Goal: Transaction & Acquisition: Purchase product/service

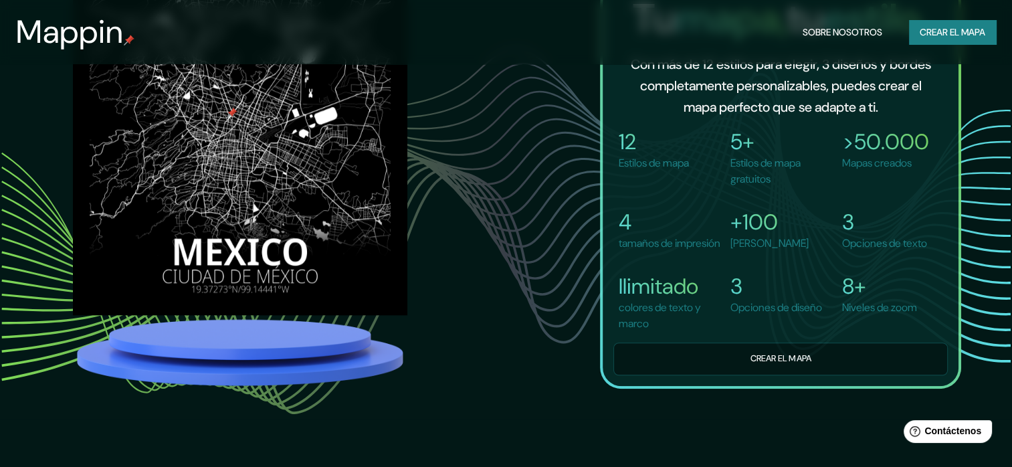
scroll to position [1003, 0]
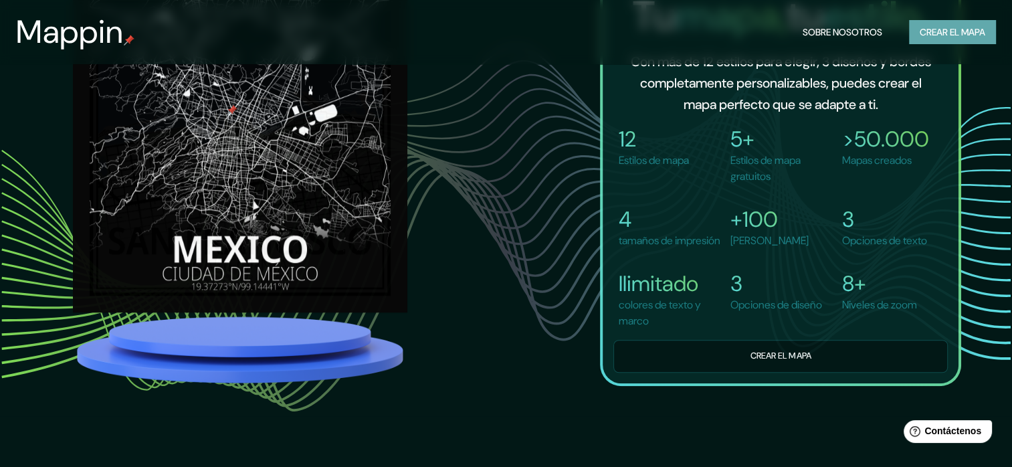
click at [969, 33] on font "Crear el mapa" at bounding box center [953, 32] width 66 height 17
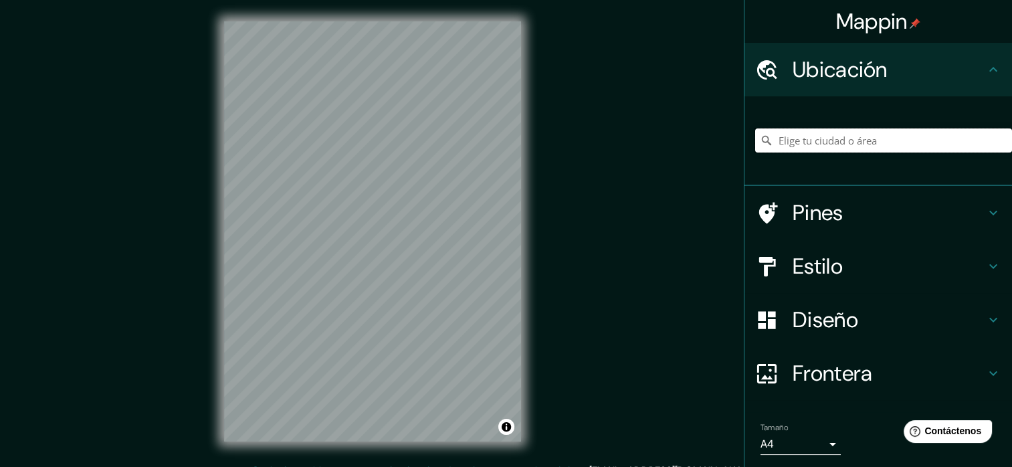
click at [861, 137] on input "Elige tu ciudad o área" at bounding box center [883, 140] width 257 height 24
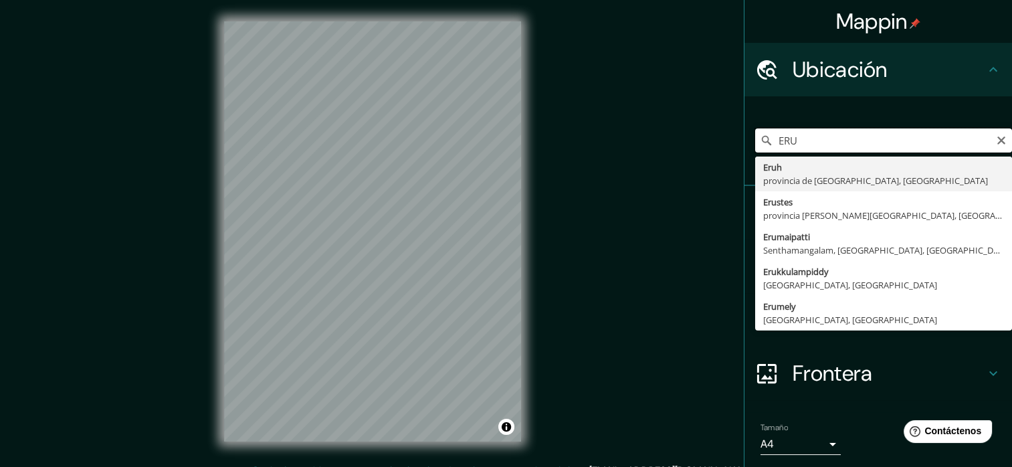
scroll to position [17, 0]
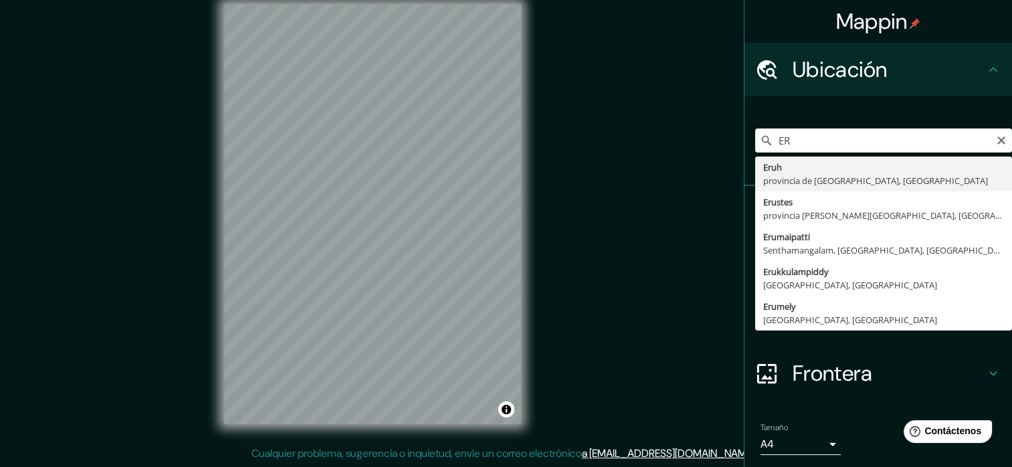
type input "E"
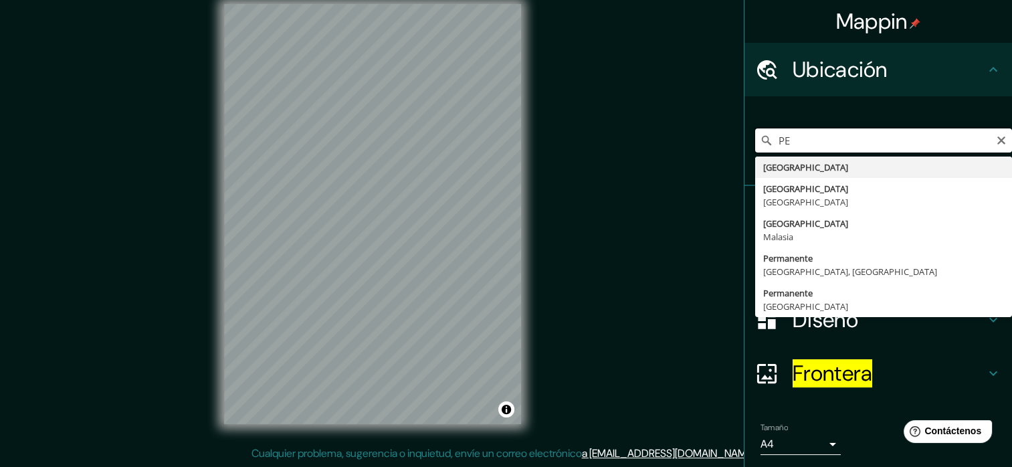
type input "P"
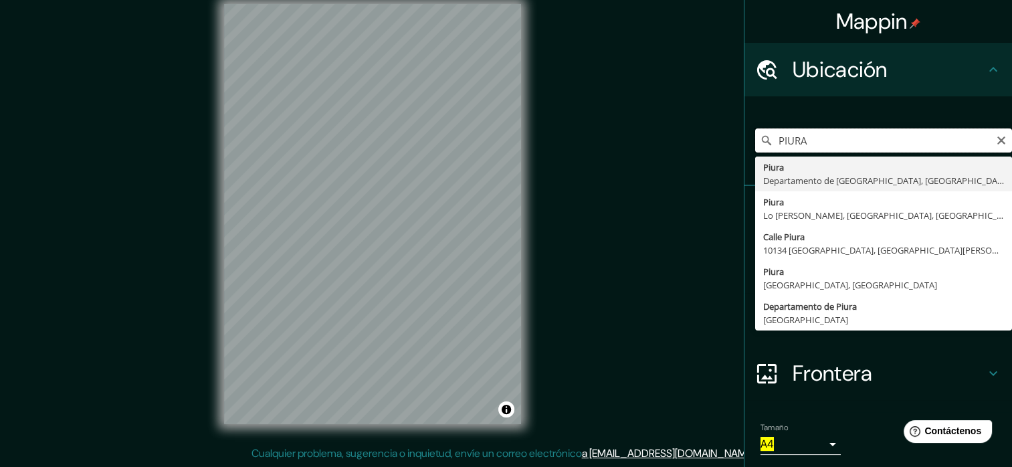
scroll to position [44, 0]
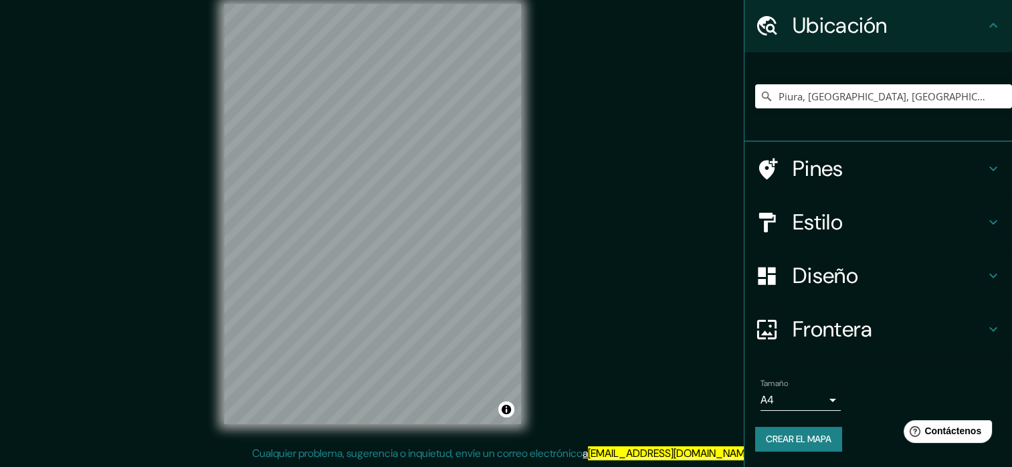
click at [985, 220] on icon at bounding box center [993, 222] width 16 height 16
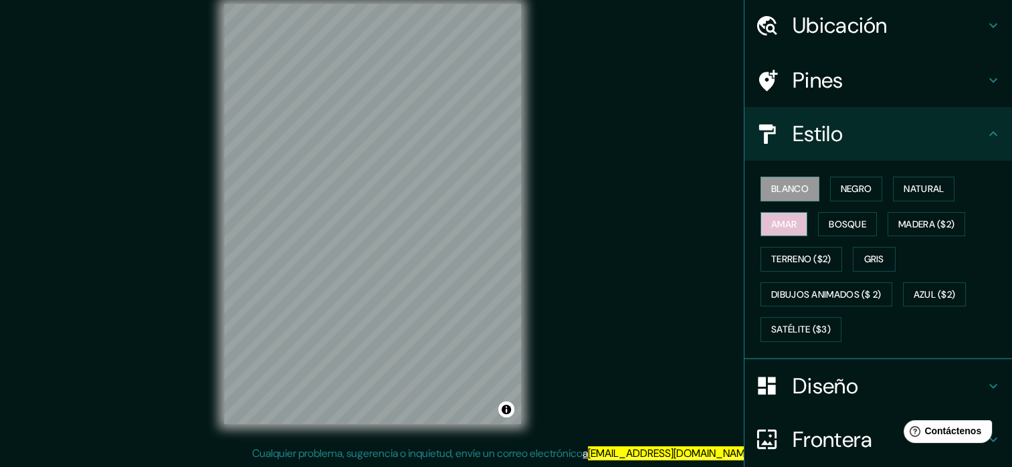
click at [786, 220] on font "Amar" at bounding box center [783, 224] width 25 height 17
click at [778, 195] on button "Blanco" at bounding box center [789, 189] width 59 height 25
click at [852, 193] on font "Negro" at bounding box center [856, 189] width 31 height 17
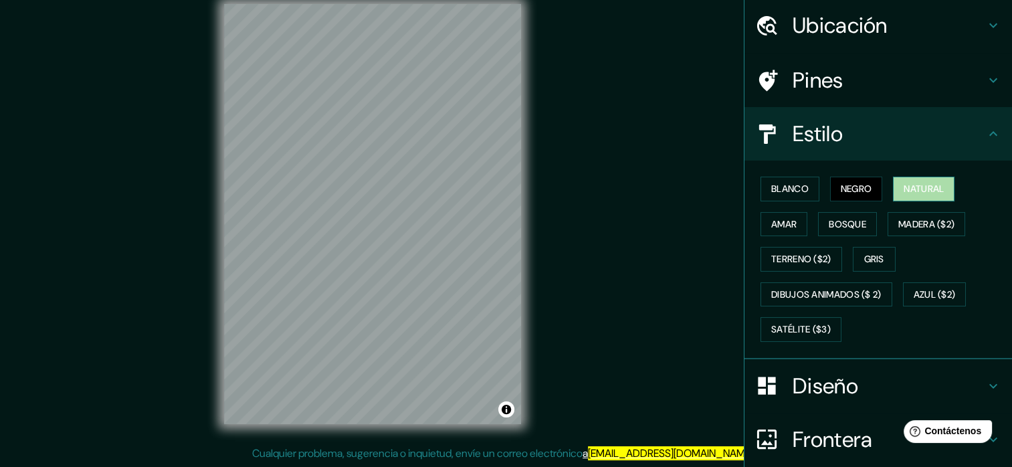
click at [904, 185] on font "Natural" at bounding box center [924, 189] width 40 height 17
click at [859, 229] on button "Bosque" at bounding box center [847, 224] width 59 height 25
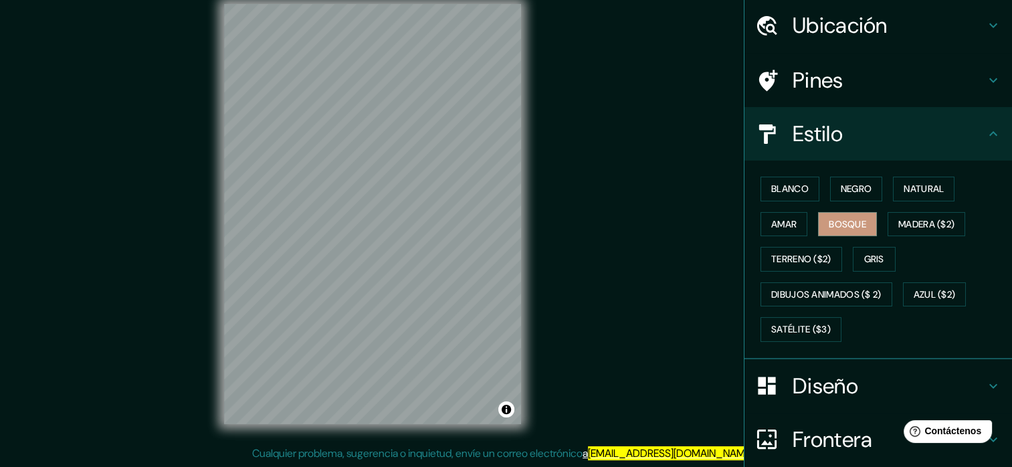
click at [916, 201] on div "Blanco Negro Natural Amar Bosque Madera ($2) Terreno ($2) Gris Dibujos animados…" at bounding box center [883, 259] width 257 height 176
click at [920, 187] on font "Natural" at bounding box center [924, 189] width 40 height 17
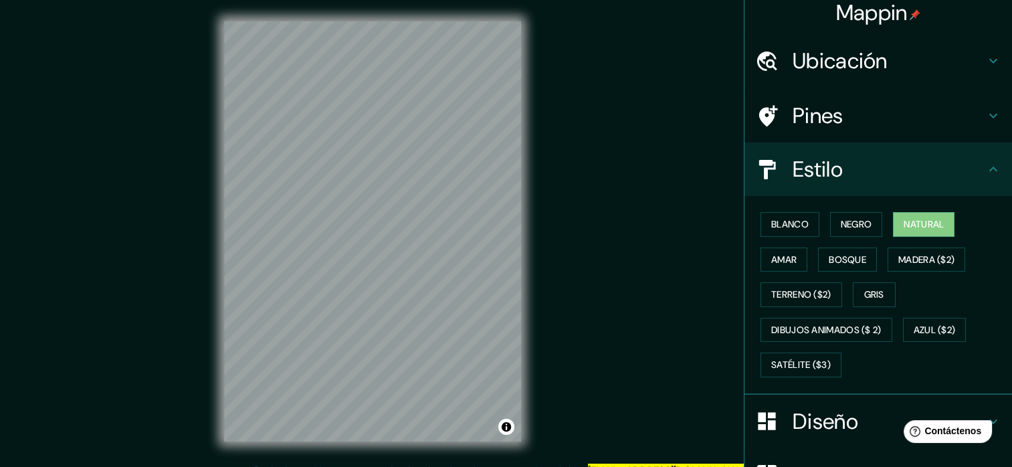
scroll to position [0, 0]
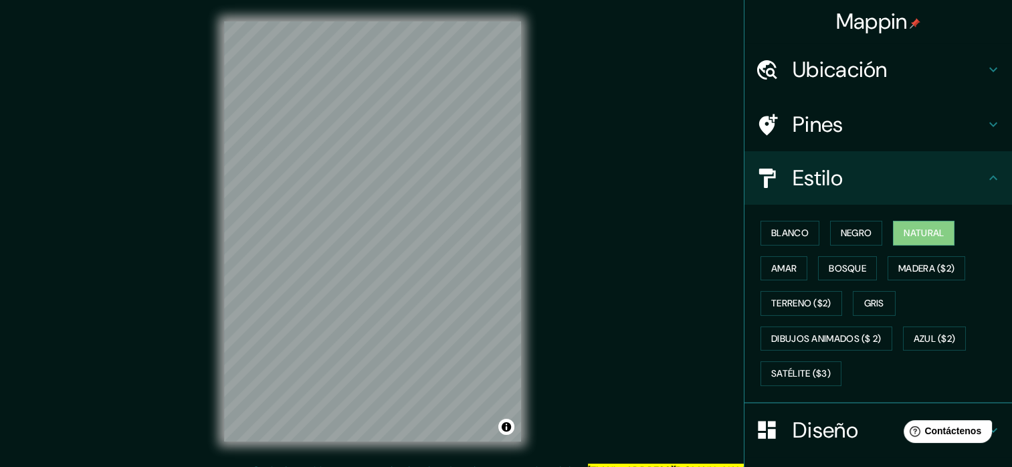
click at [877, 68] on h4 "Ubicación" at bounding box center [889, 69] width 193 height 27
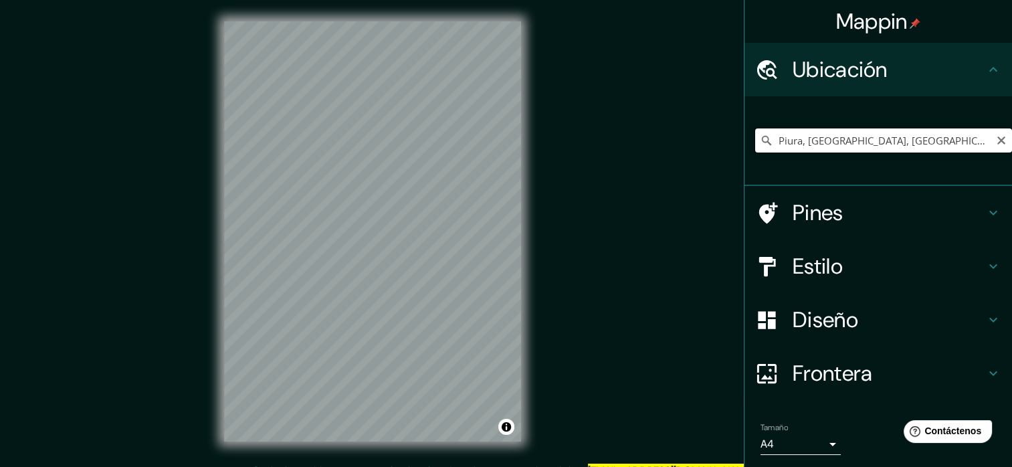
click at [844, 140] on input "Piura, [GEOGRAPHIC_DATA], [GEOGRAPHIC_DATA]" at bounding box center [883, 140] width 257 height 24
drag, startPoint x: 940, startPoint y: 144, endPoint x: 682, endPoint y: 140, distance: 257.5
click at [682, 140] on div "Mappin Ubicación Piura, Departamento de Piura, Perú Pines Estilo Diseño Fronter…" at bounding box center [506, 242] width 1012 height 484
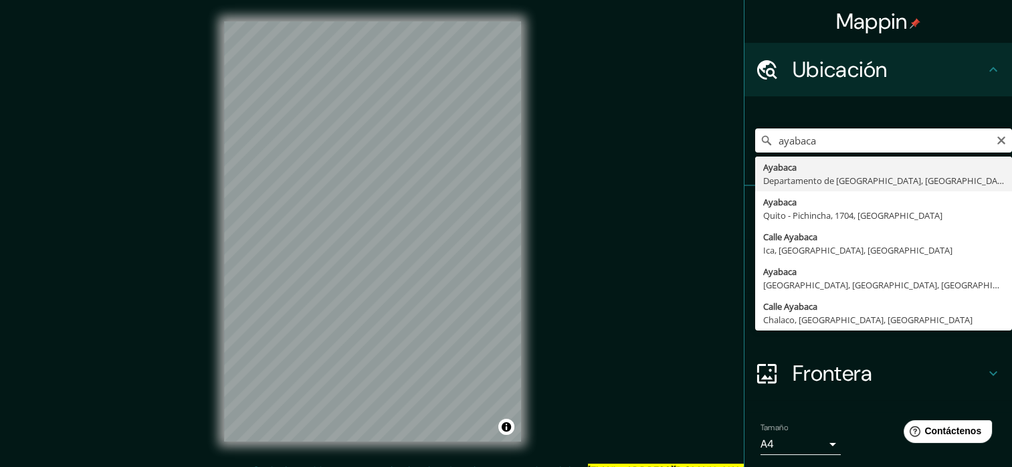
type input "Ayabaca, Departamento de Piura, Perú"
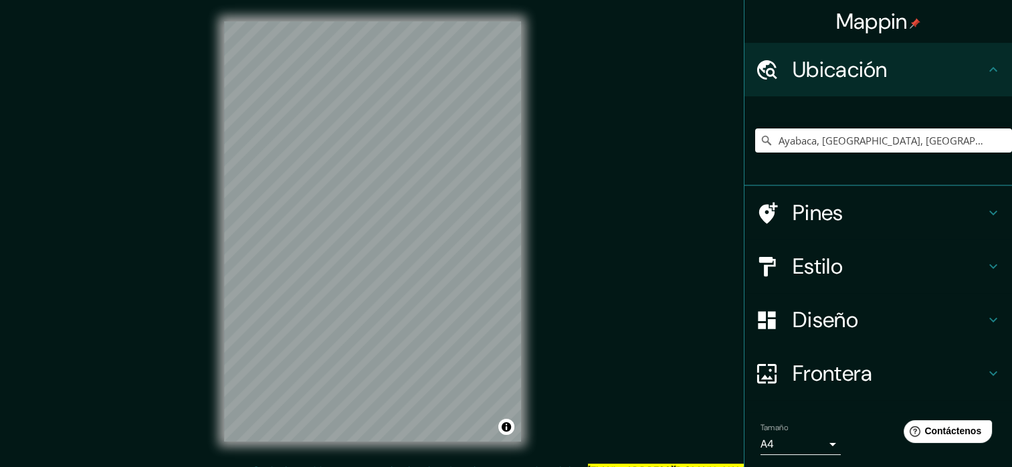
scroll to position [3, 0]
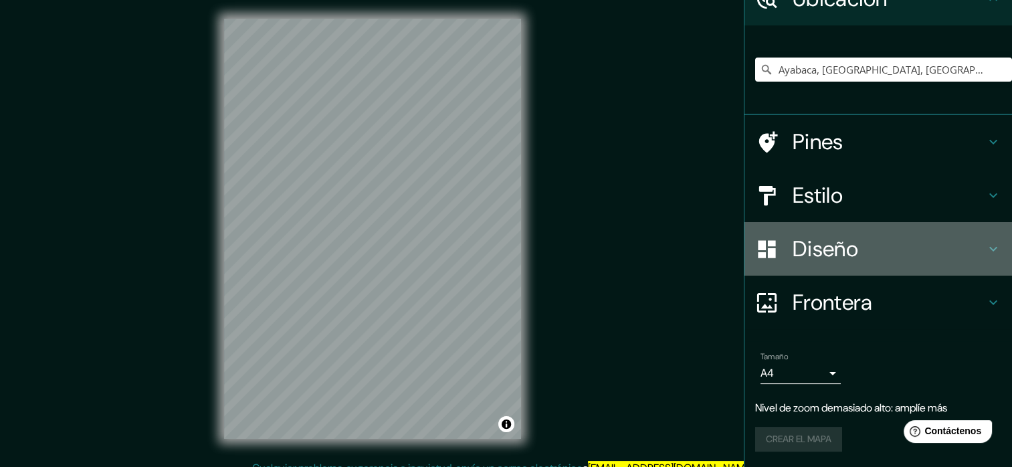
click at [985, 247] on icon at bounding box center [993, 249] width 16 height 16
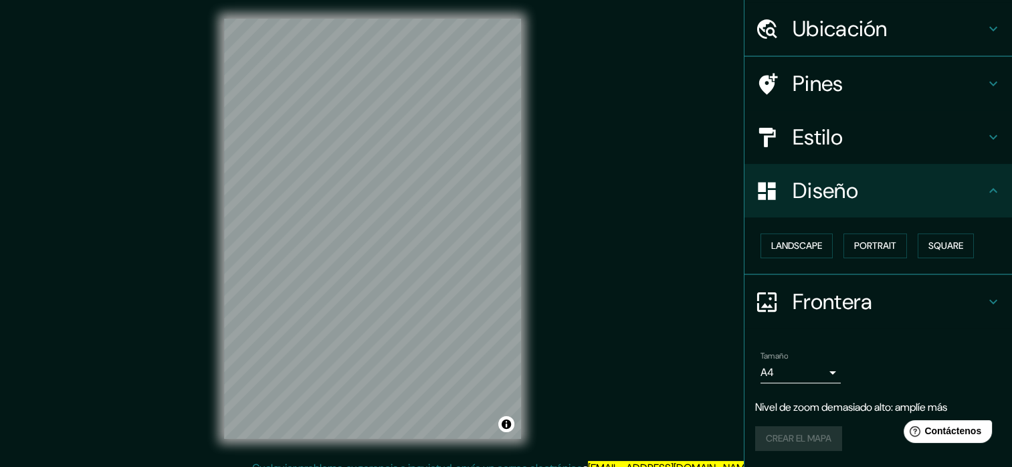
scroll to position [40, 0]
click at [781, 239] on font "Paisaje" at bounding box center [787, 246] width 33 height 17
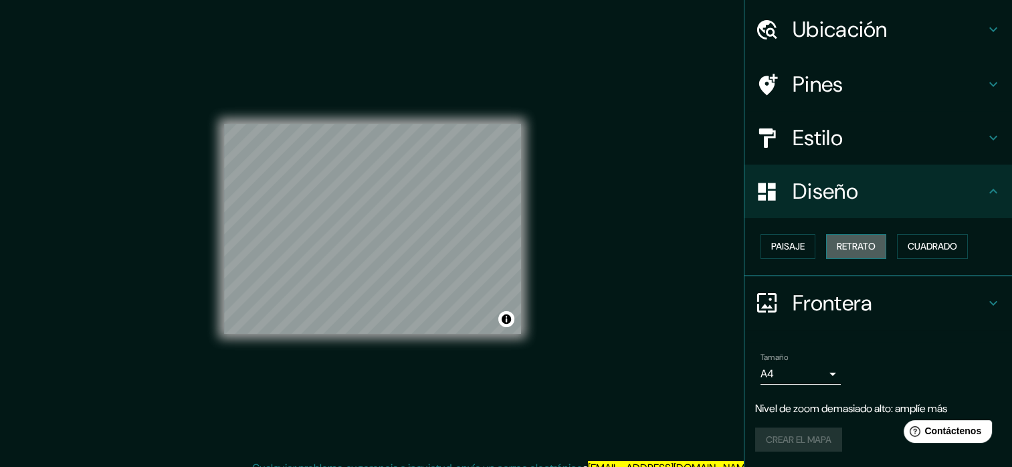
click at [845, 246] on font "Retrato" at bounding box center [856, 246] width 39 height 17
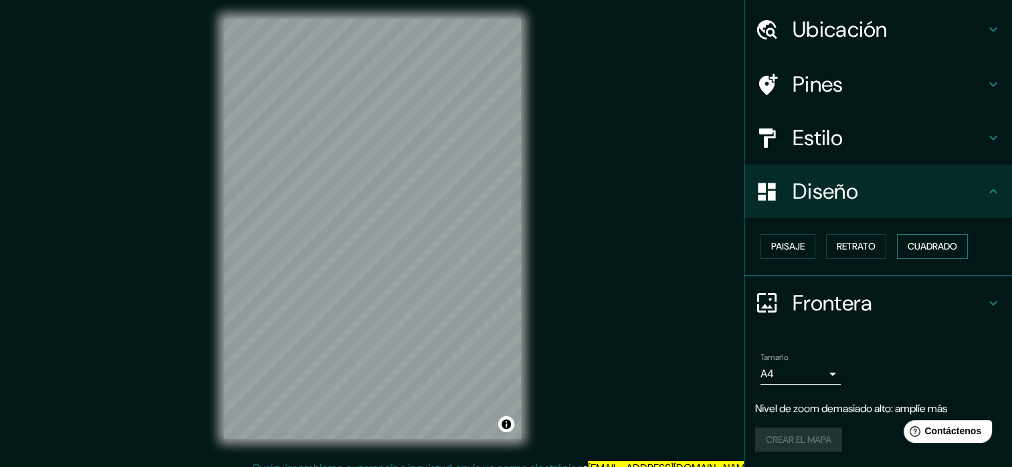
click at [920, 244] on font "Cuadrado" at bounding box center [932, 246] width 49 height 17
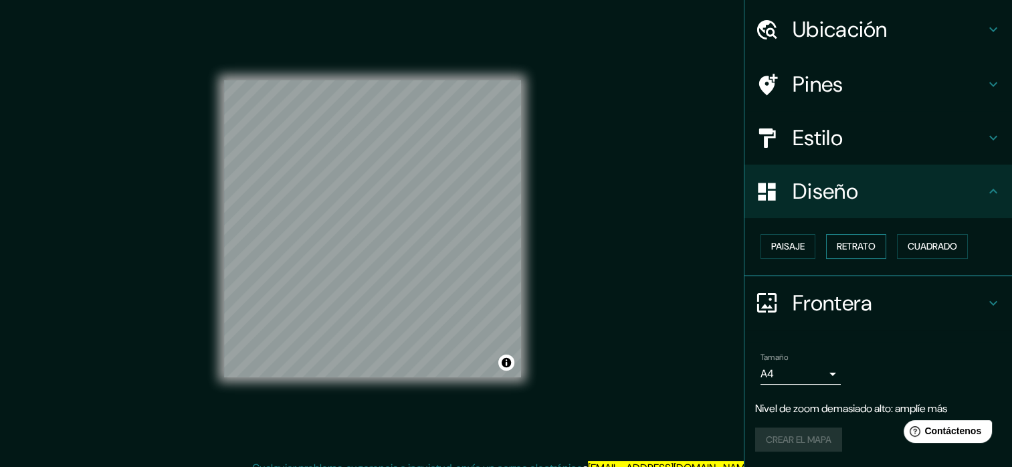
click at [837, 245] on font "Retrato" at bounding box center [856, 246] width 39 height 17
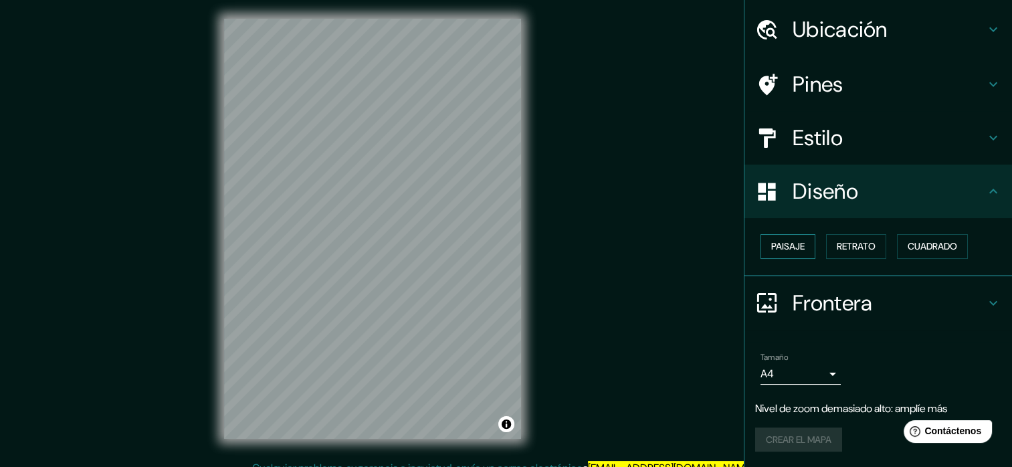
click at [777, 247] on font "Paisaje" at bounding box center [787, 246] width 33 height 17
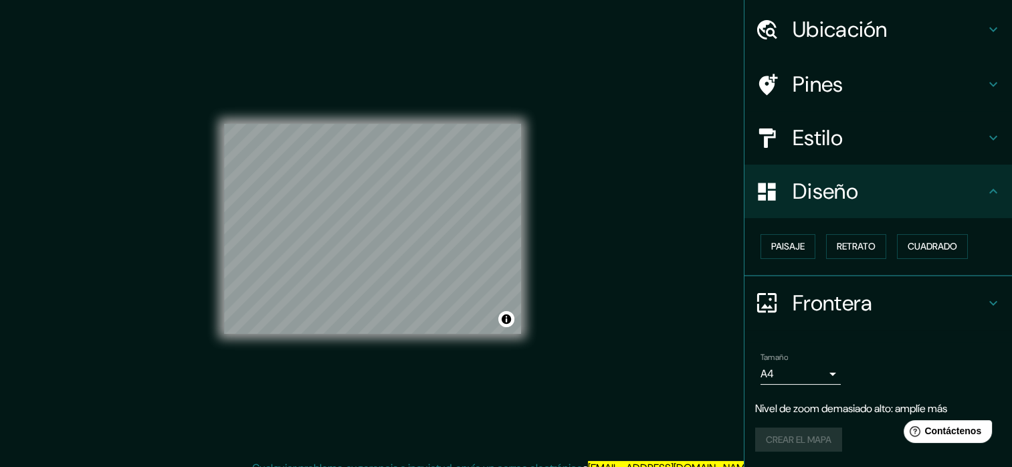
scroll to position [17, 0]
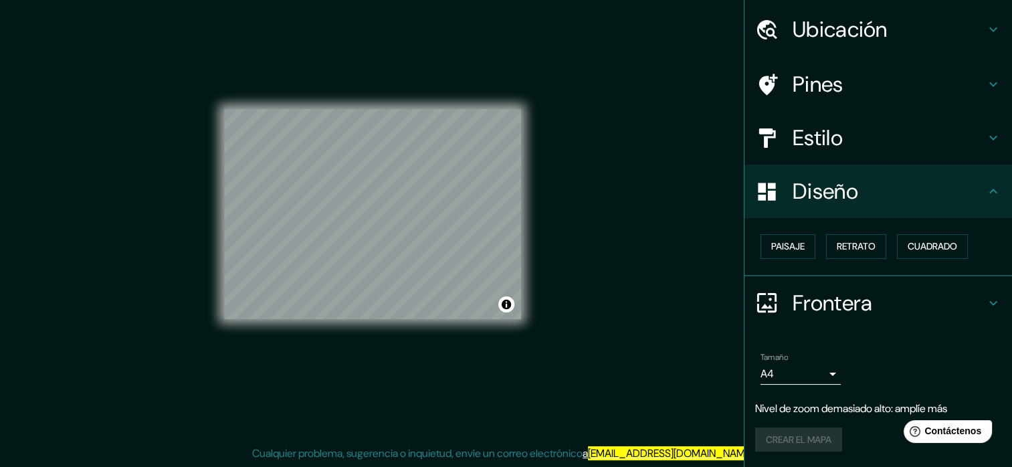
click at [985, 300] on icon at bounding box center [993, 303] width 16 height 16
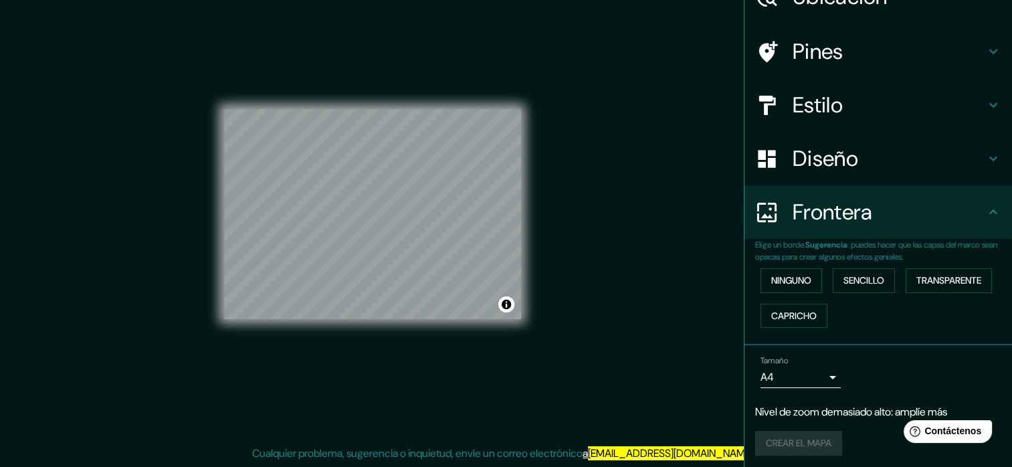
scroll to position [76, 0]
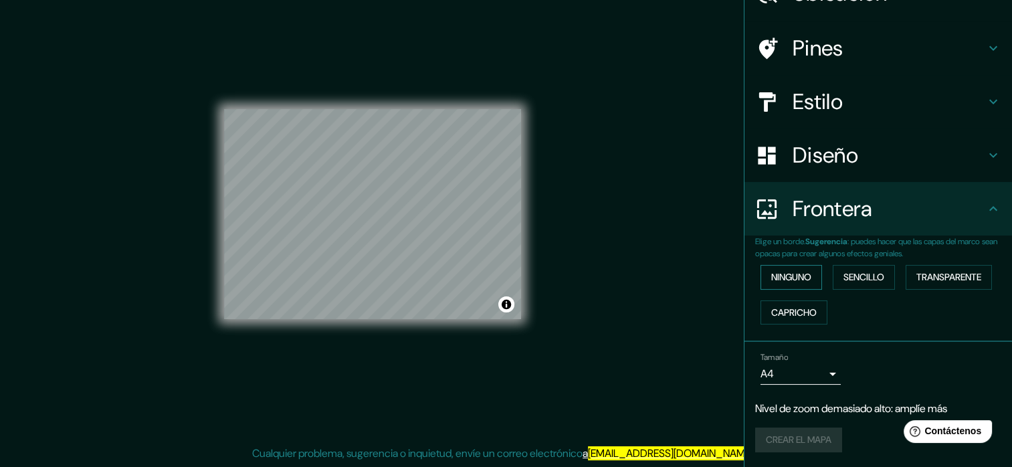
click at [797, 280] on font "Ninguno" at bounding box center [791, 277] width 40 height 17
click at [853, 277] on font "Sencillo" at bounding box center [863, 277] width 41 height 17
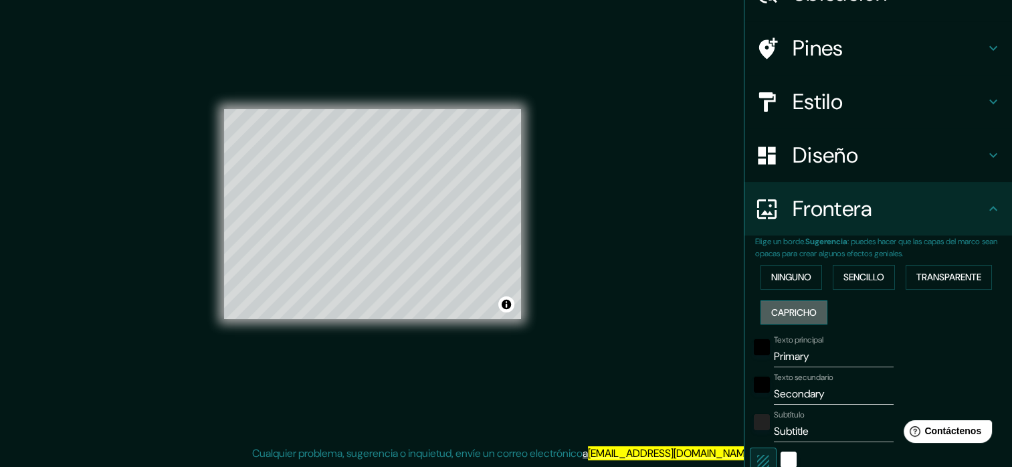
click at [787, 302] on button "Capricho" at bounding box center [793, 312] width 67 height 25
click at [936, 269] on font "Transparente" at bounding box center [948, 277] width 65 height 17
click at [812, 284] on button "Ninguno" at bounding box center [791, 277] width 62 height 25
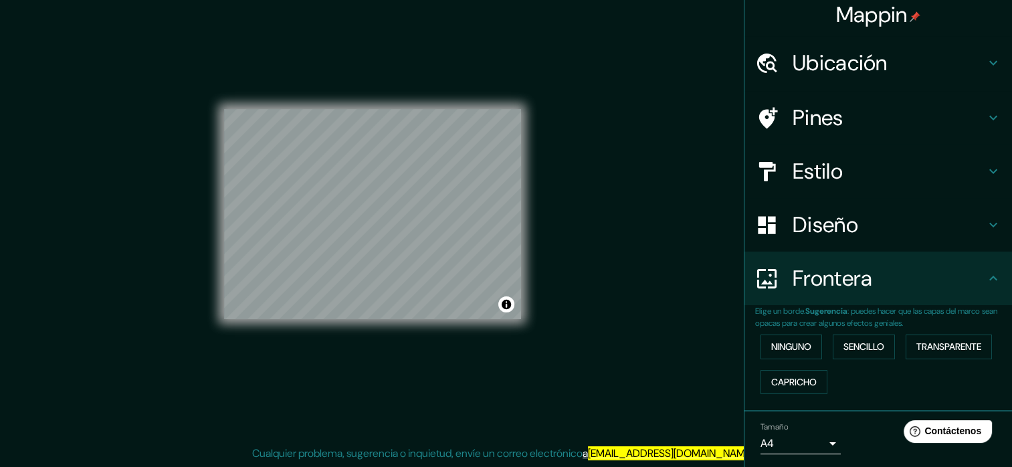
scroll to position [0, 0]
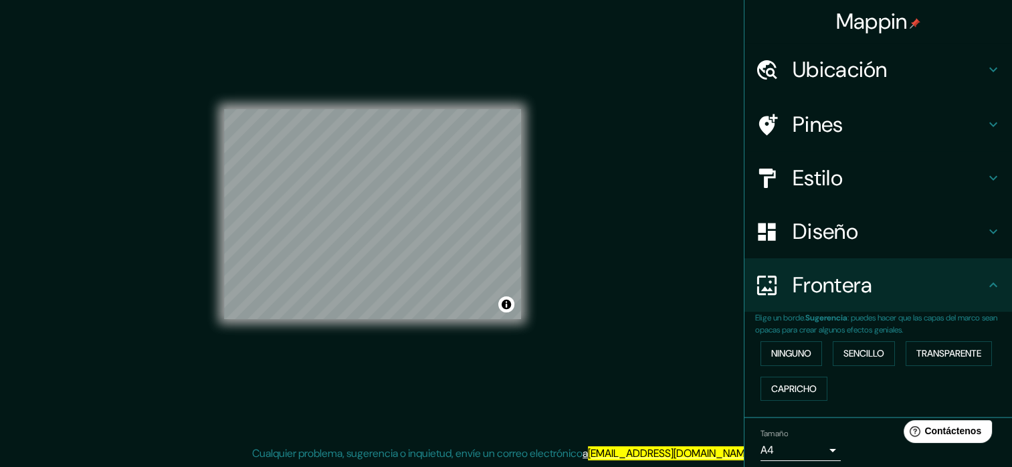
click at [989, 177] on icon at bounding box center [993, 178] width 16 height 16
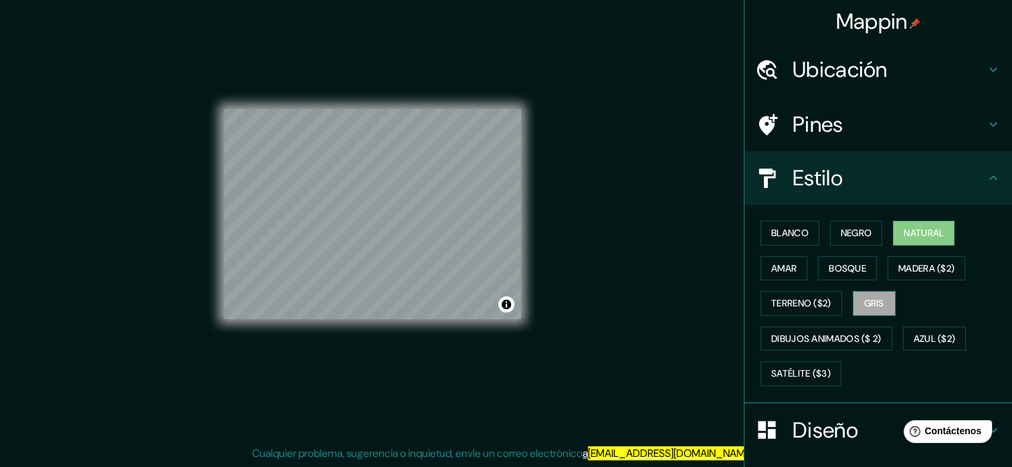
click at [864, 299] on font "Gris" at bounding box center [874, 303] width 20 height 17
click at [829, 263] on font "Bosque" at bounding box center [847, 268] width 37 height 17
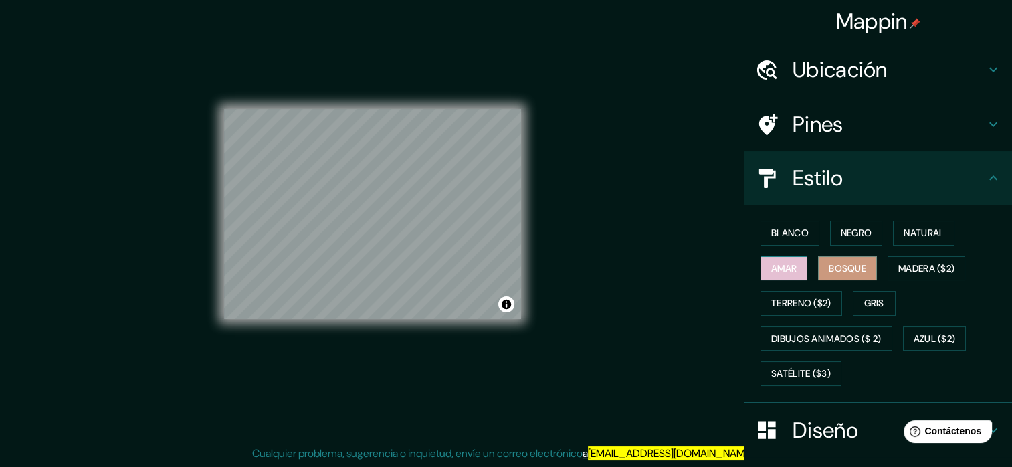
click at [775, 266] on font "Amar" at bounding box center [783, 268] width 25 height 17
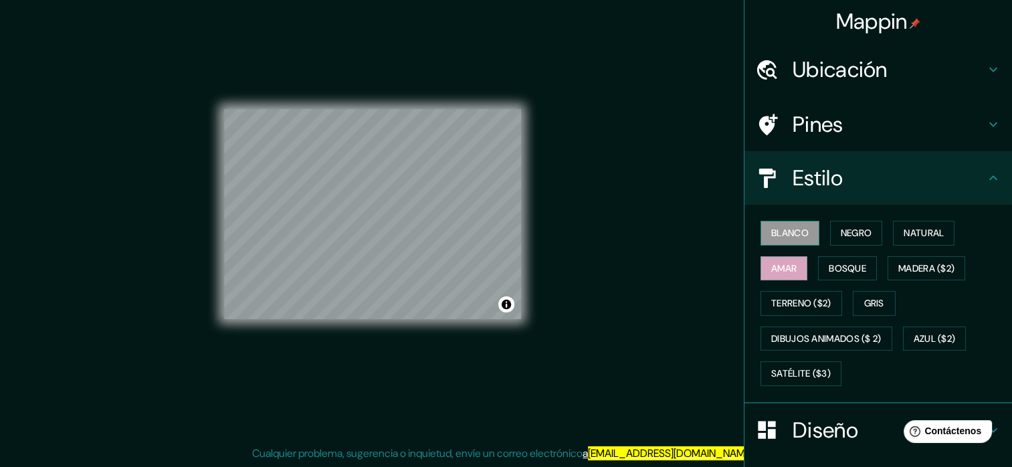
click at [779, 233] on font "Blanco" at bounding box center [789, 233] width 37 height 17
click at [854, 229] on font "Negro" at bounding box center [856, 233] width 31 height 17
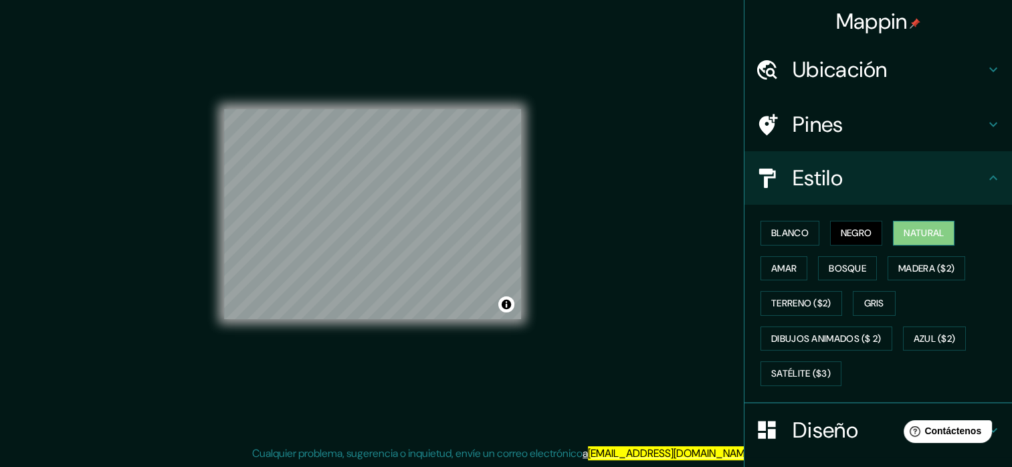
click at [904, 231] on font "Natural" at bounding box center [924, 233] width 40 height 17
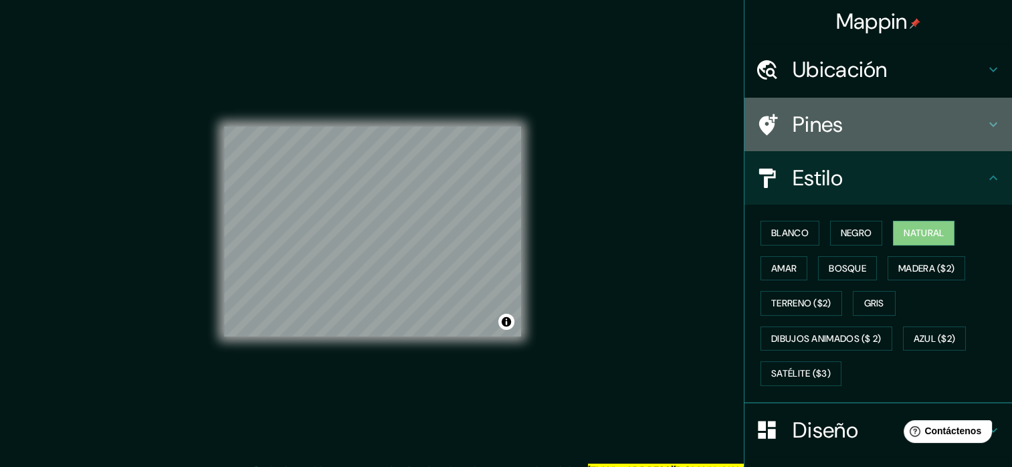
click at [985, 124] on icon at bounding box center [993, 124] width 16 height 16
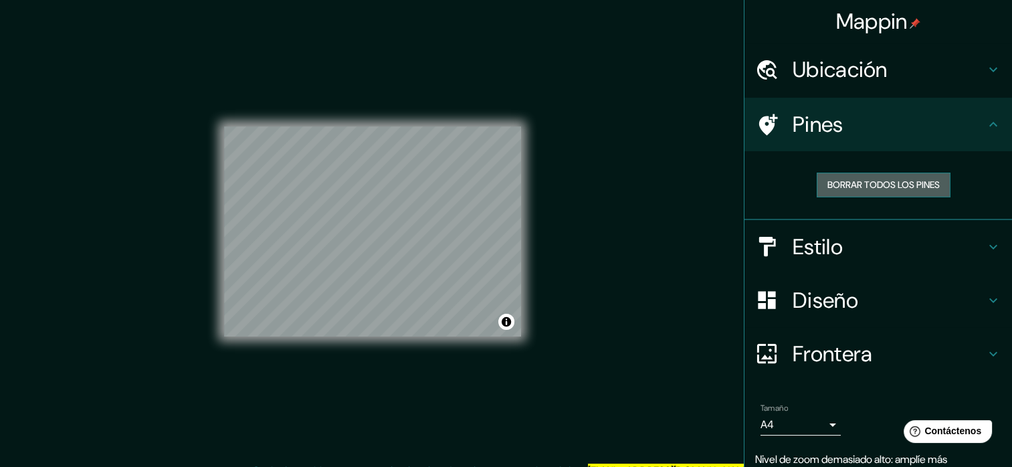
click at [891, 183] on font "Borrar todos los pines" at bounding box center [883, 185] width 112 height 17
click at [997, 124] on div "Pines" at bounding box center [878, 125] width 268 height 54
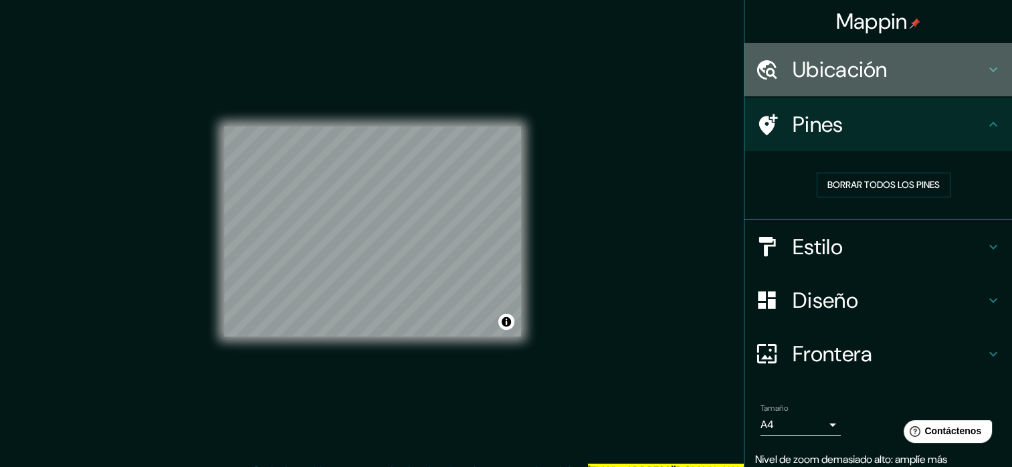
click at [973, 65] on h4 "Ubicación" at bounding box center [889, 69] width 193 height 27
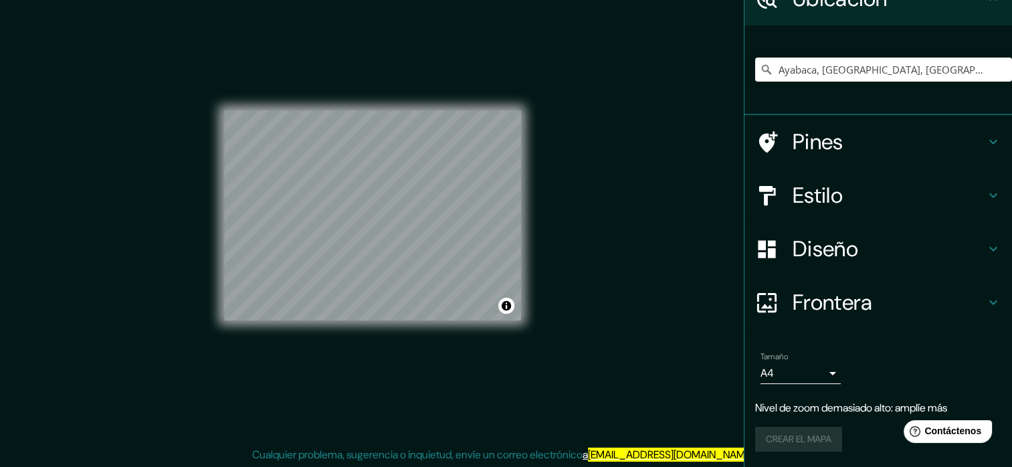
scroll to position [17, 0]
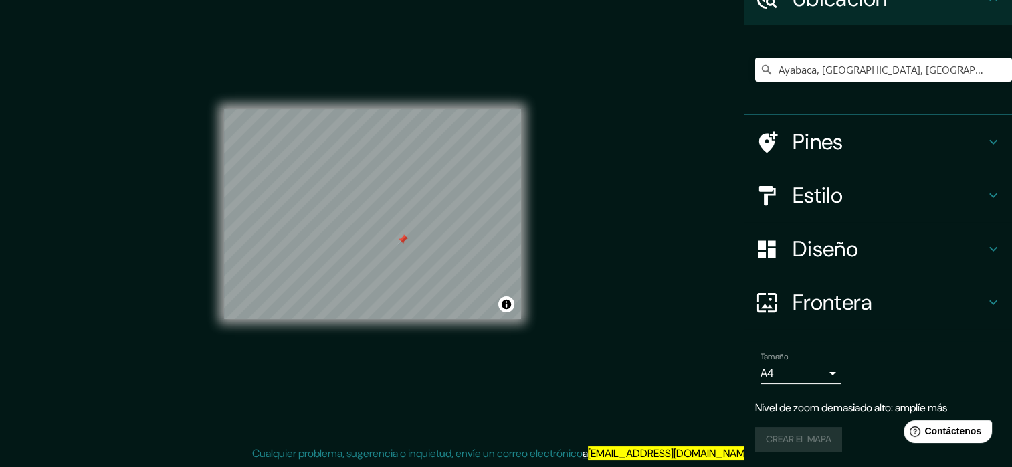
click at [805, 431] on div "Crear el mapa" at bounding box center [878, 439] width 246 height 25
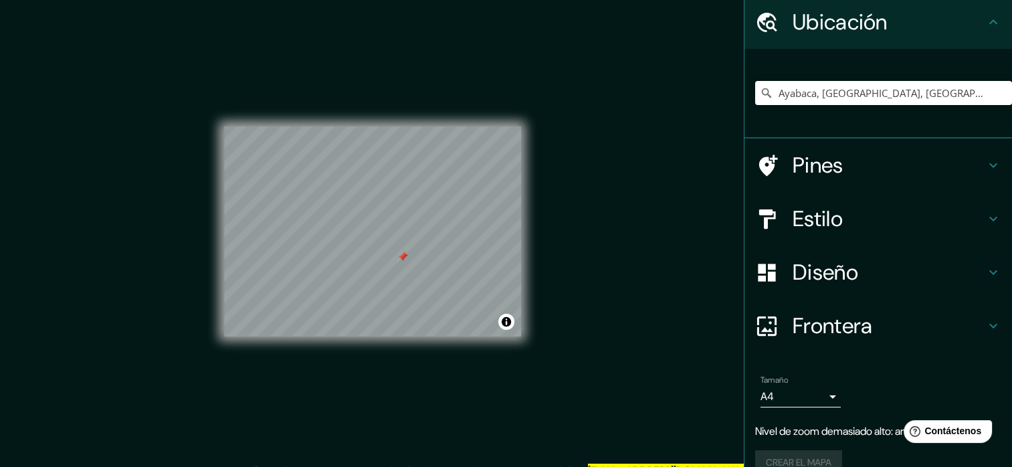
scroll to position [0, 0]
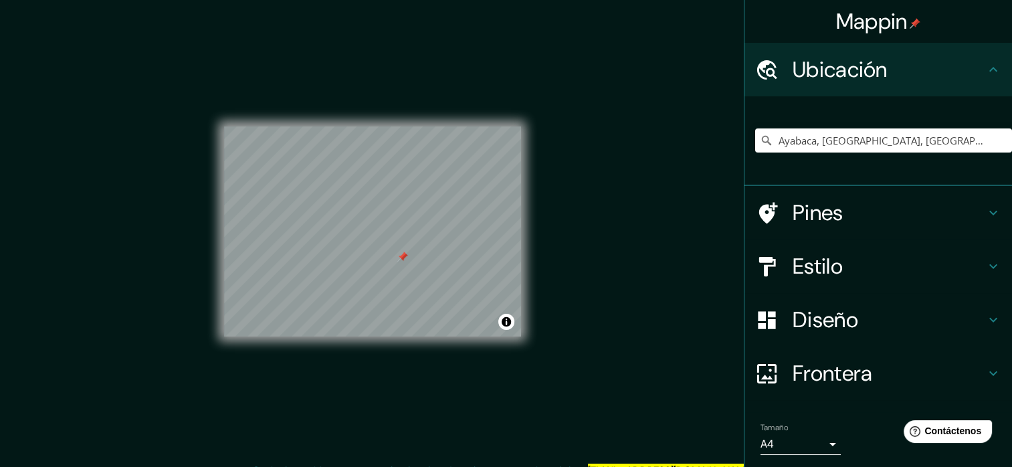
click at [985, 66] on icon at bounding box center [993, 70] width 16 height 16
drag, startPoint x: 405, startPoint y: 239, endPoint x: 447, endPoint y: 244, distance: 43.1
click at [447, 244] on div at bounding box center [446, 242] width 11 height 11
click at [415, 126] on div at bounding box center [372, 126] width 297 height 0
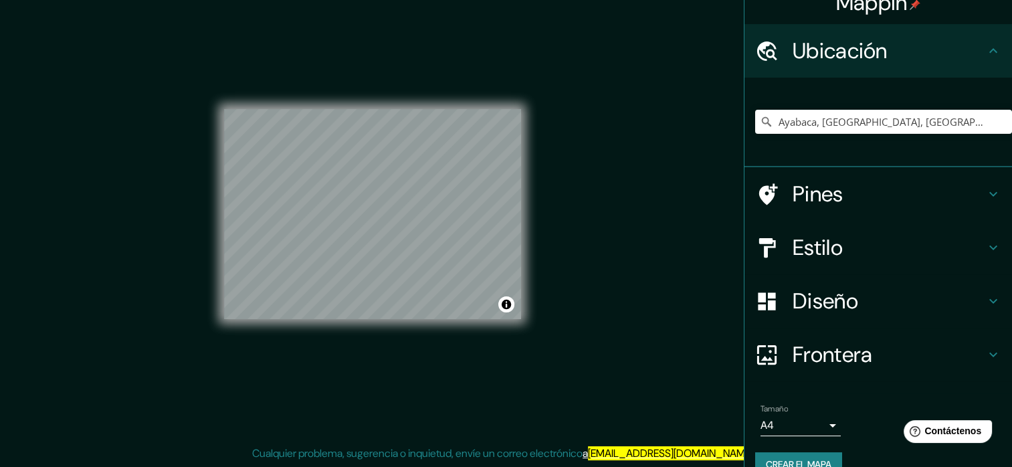
scroll to position [44, 0]
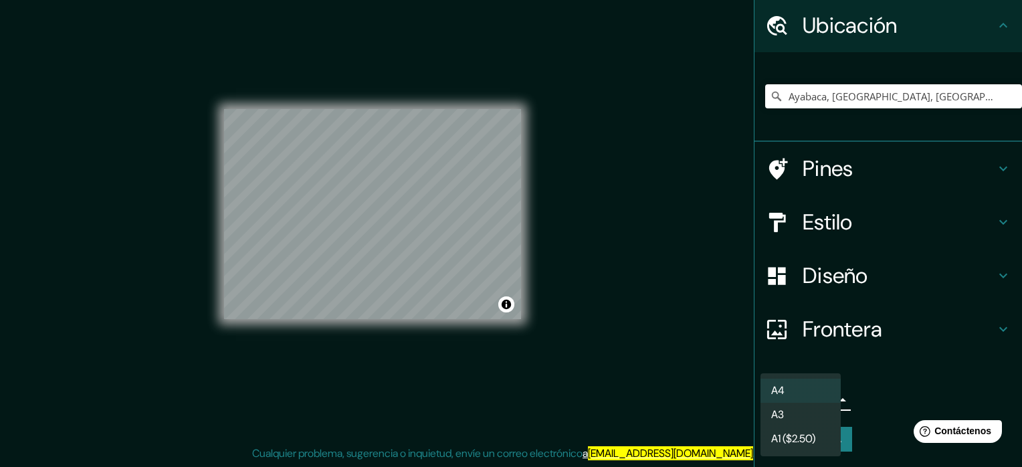
click at [817, 396] on body "Mappin Ubicación Ayabaca, Departamento de Piura, Perú Pines Estilo Diseño Front…" at bounding box center [511, 216] width 1022 height 467
click at [801, 419] on li "A3" at bounding box center [800, 415] width 80 height 24
type input "a4"
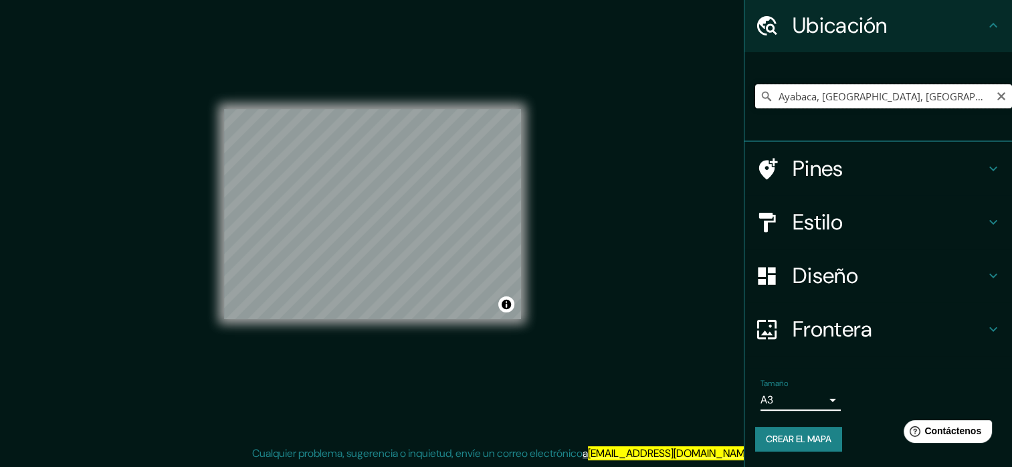
click at [848, 84] on input "Ayabaca, Departamento de Piura, Perú" at bounding box center [883, 96] width 257 height 24
click at [942, 97] on input "Ayabaca, Departamento de Piura, Perú" at bounding box center [883, 96] width 257 height 24
drag, startPoint x: 964, startPoint y: 101, endPoint x: 669, endPoint y: 58, distance: 298.7
click at [669, 58] on div "Mappin Ubicación Ayabaca, Departamento de Piura, Perú Pines Estilo Diseño Front…" at bounding box center [506, 225] width 1012 height 484
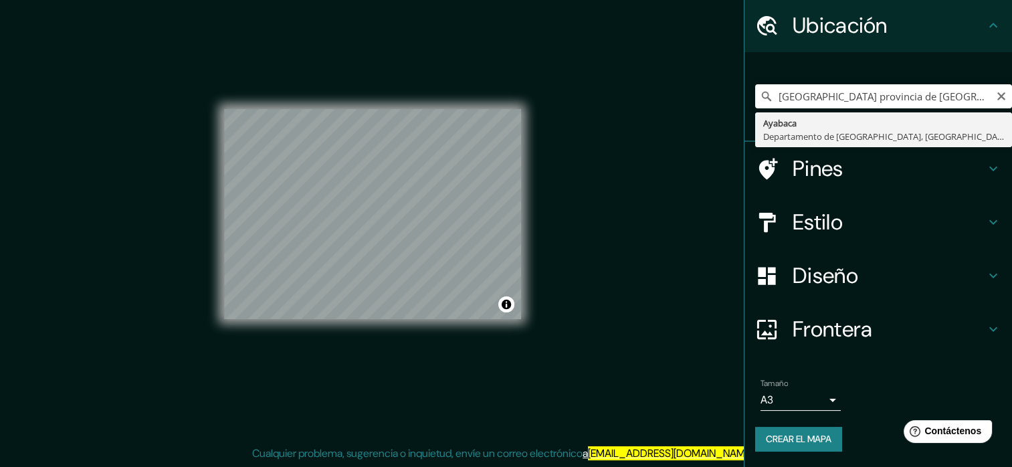
type input "Ayabaca, Departamento de Piura, Perú"
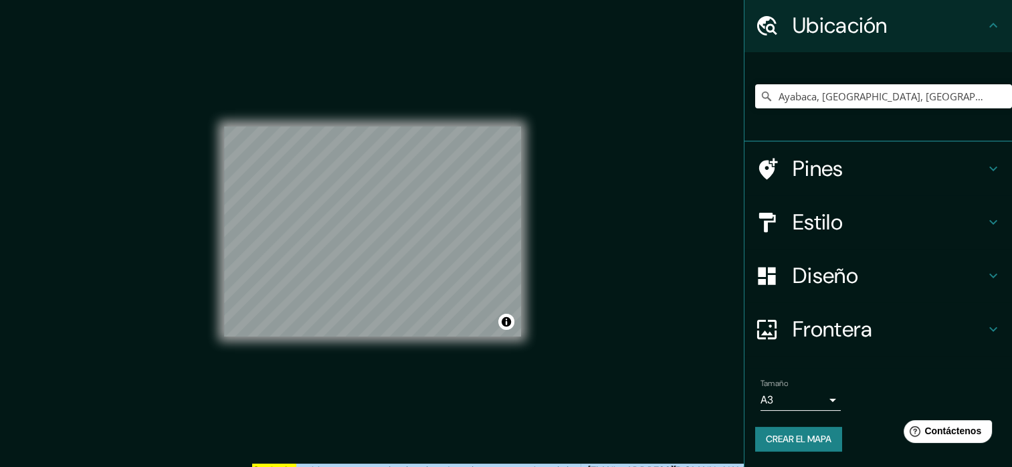
scroll to position [17, 0]
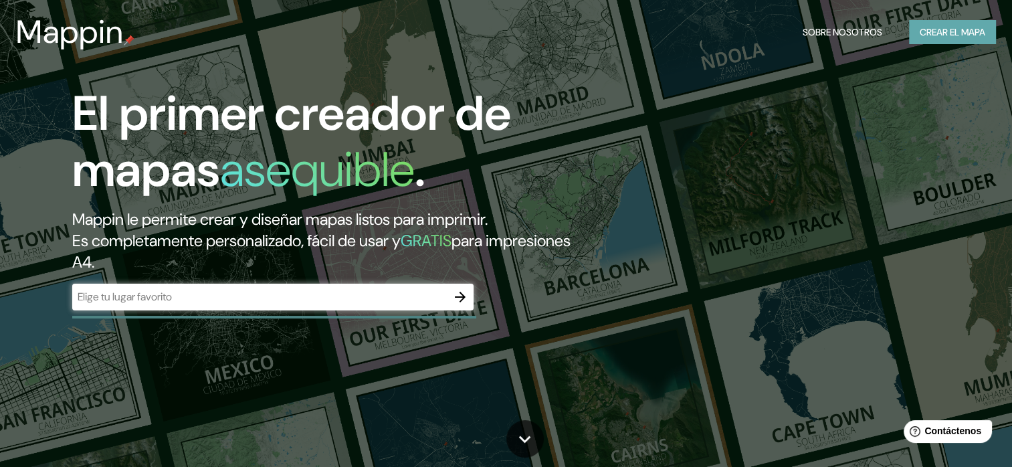
click at [963, 24] on font "Crear el mapa" at bounding box center [953, 32] width 66 height 17
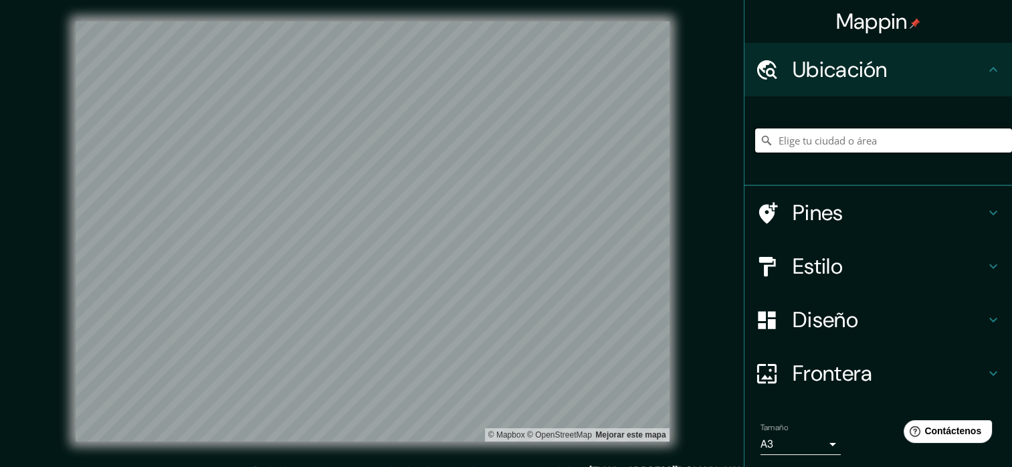
click at [787, 148] on input "Elige tu ciudad o área" at bounding box center [883, 140] width 257 height 24
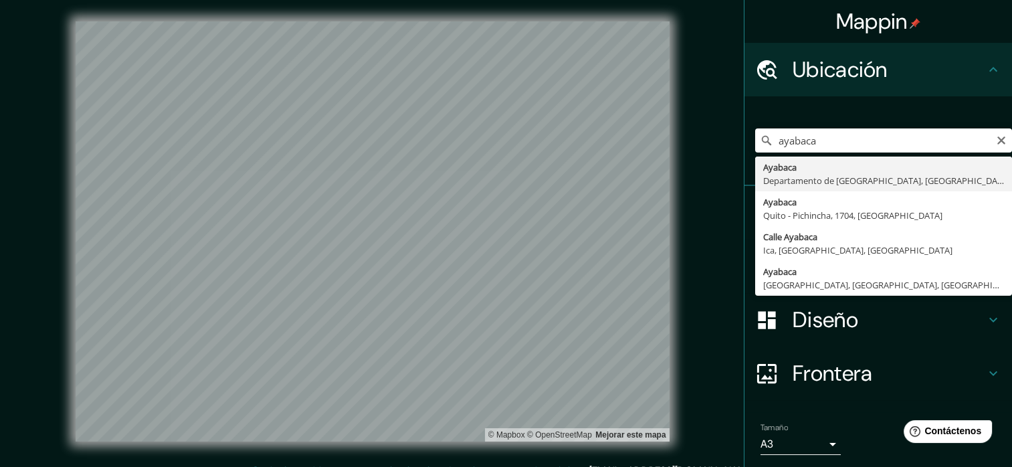
type input "Ayabaca, Departamento de Piura, Perú"
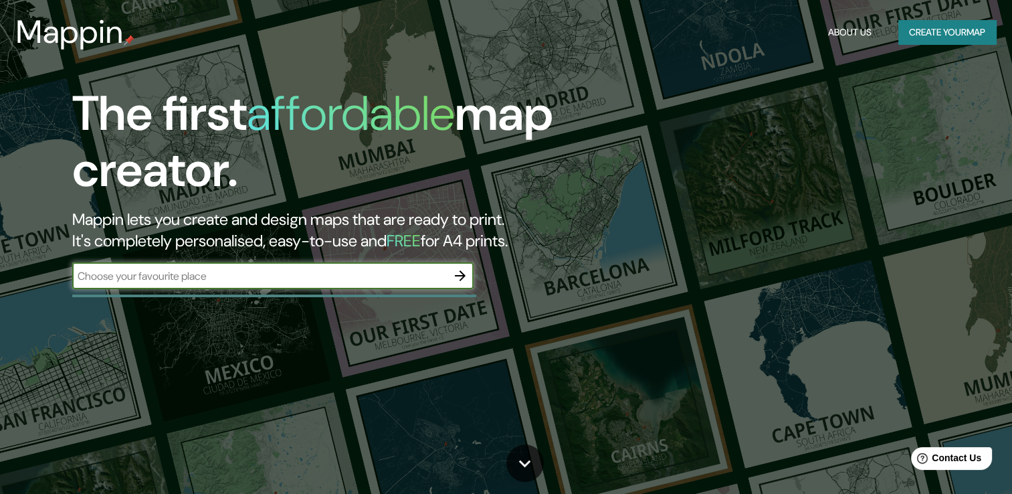
click at [926, 36] on button "Create your map" at bounding box center [947, 32] width 98 height 25
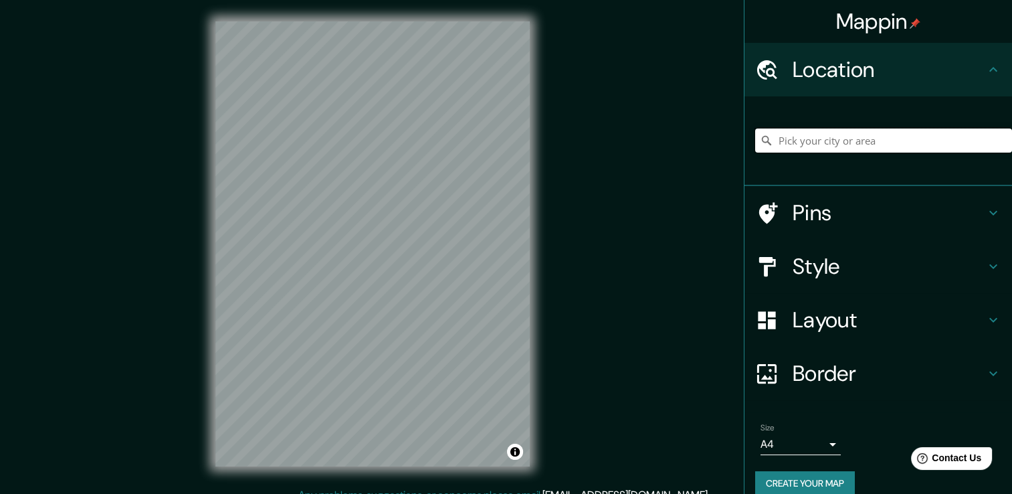
click at [808, 143] on input "Pick your city or area" at bounding box center [883, 140] width 257 height 24
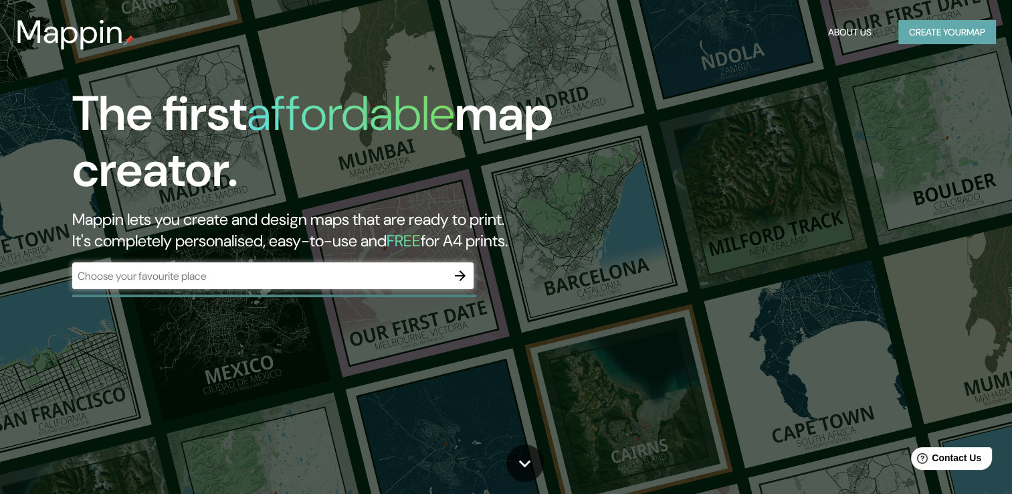
click at [948, 33] on button "Create your map" at bounding box center [947, 32] width 98 height 25
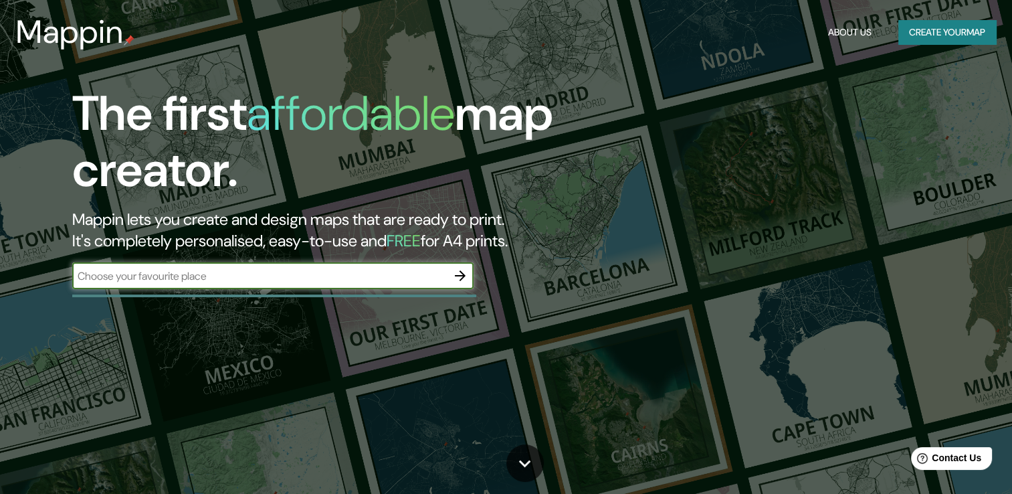
click at [393, 280] on input "text" at bounding box center [259, 275] width 375 height 15
type input "[GEOGRAPHIC_DATA]"
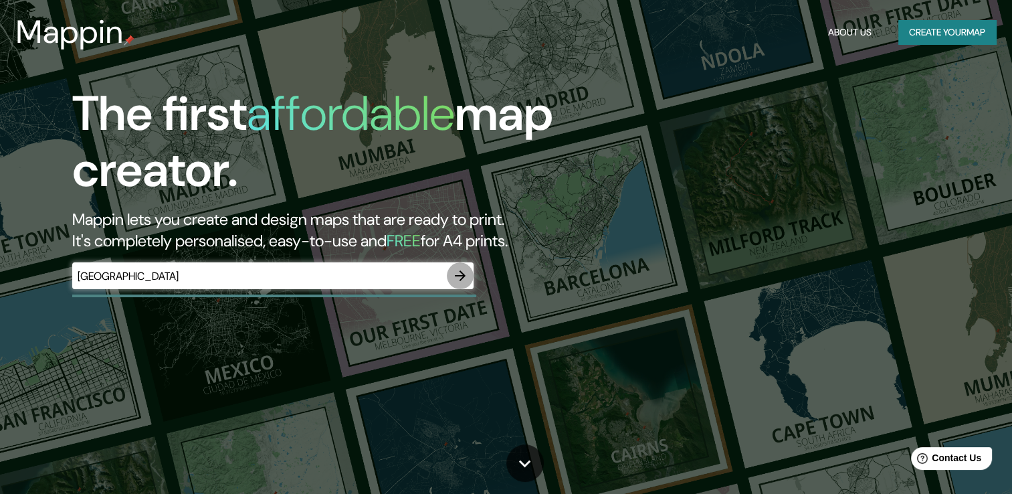
click at [456, 275] on icon "button" at bounding box center [460, 275] width 11 height 11
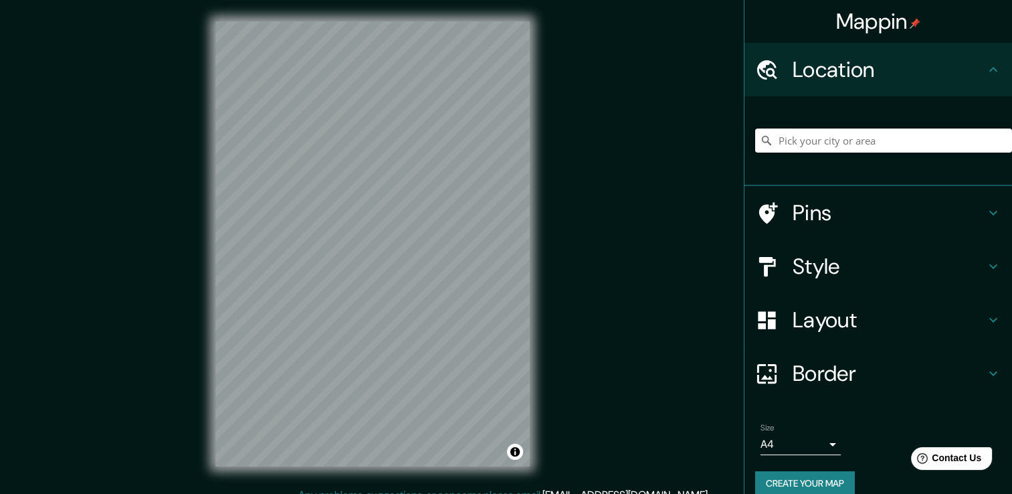
click at [835, 132] on input "Pick your city or area" at bounding box center [883, 140] width 257 height 24
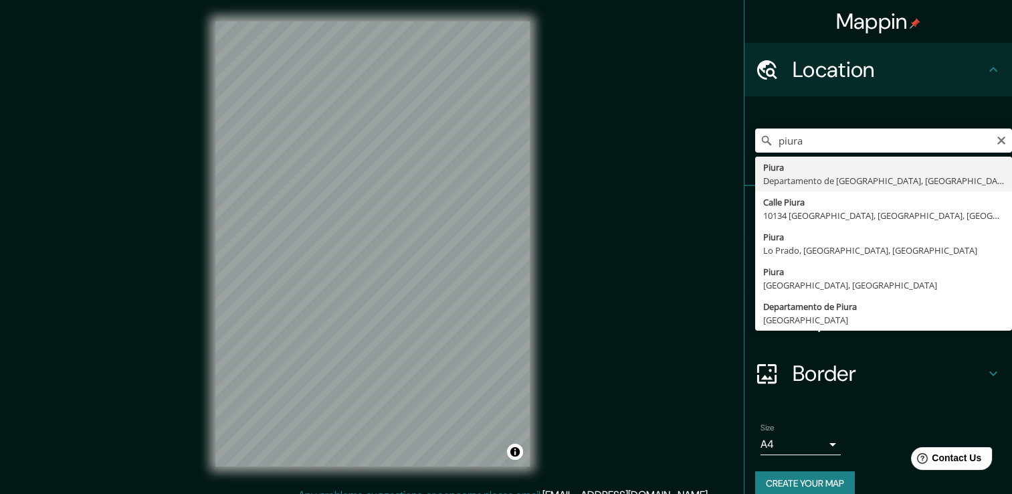
type input "Piura, [GEOGRAPHIC_DATA], [GEOGRAPHIC_DATA]"
